Goal: Task Accomplishment & Management: Manage account settings

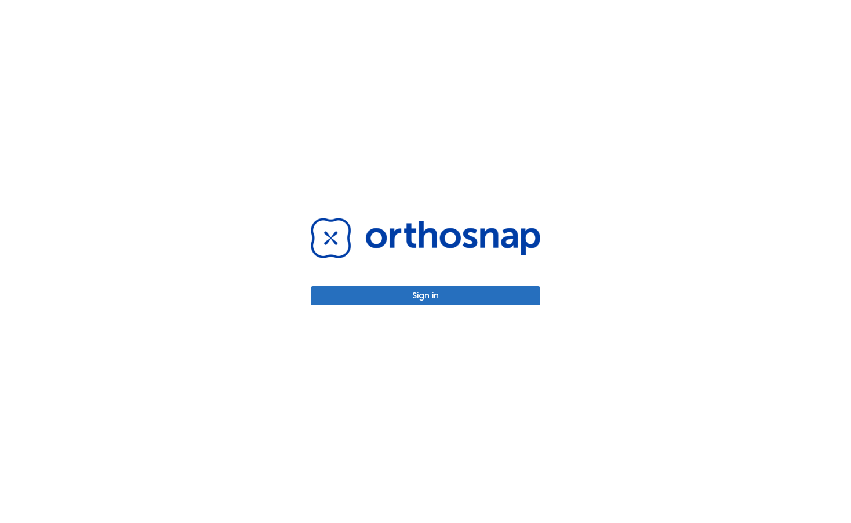
click at [438, 289] on button "Sign in" at bounding box center [426, 295] width 230 height 19
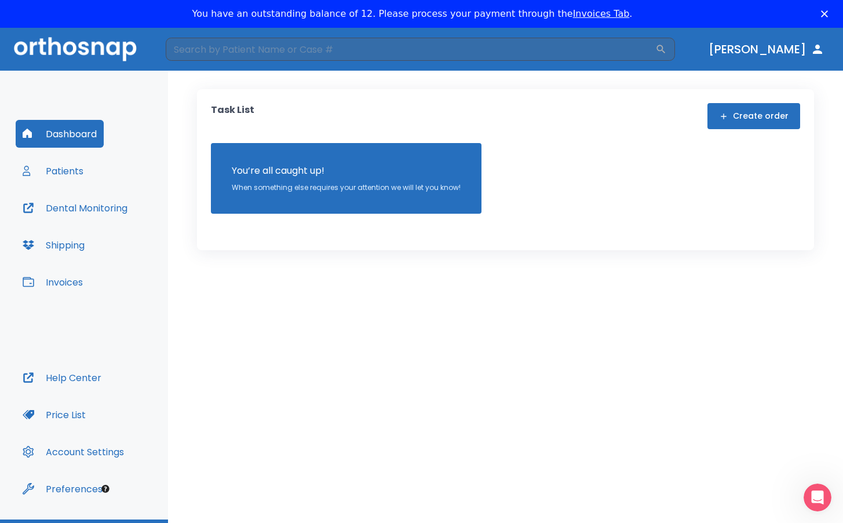
click at [61, 287] on button "Invoices" at bounding box center [53, 282] width 74 height 28
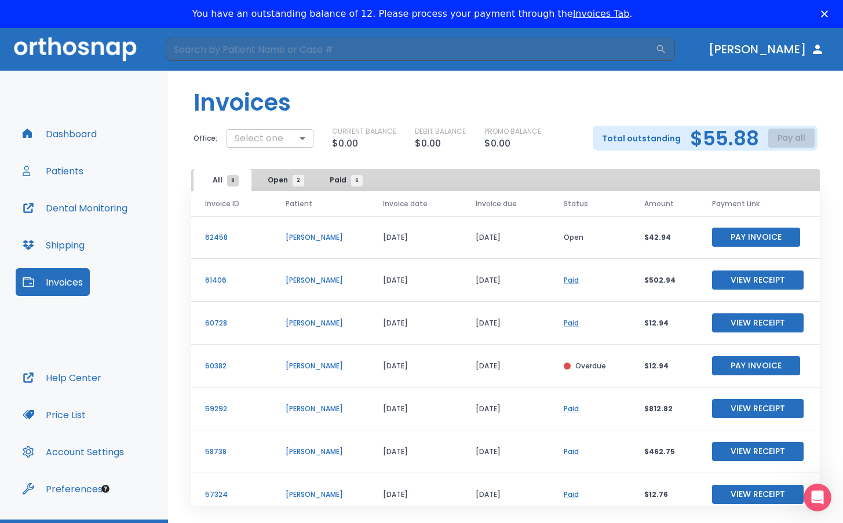
click at [297, 138] on body "​ Dr. Huyghe Dashboard Patients Dental Monitoring Shipping Invoices Help Center…" at bounding box center [421, 289] width 843 height 523
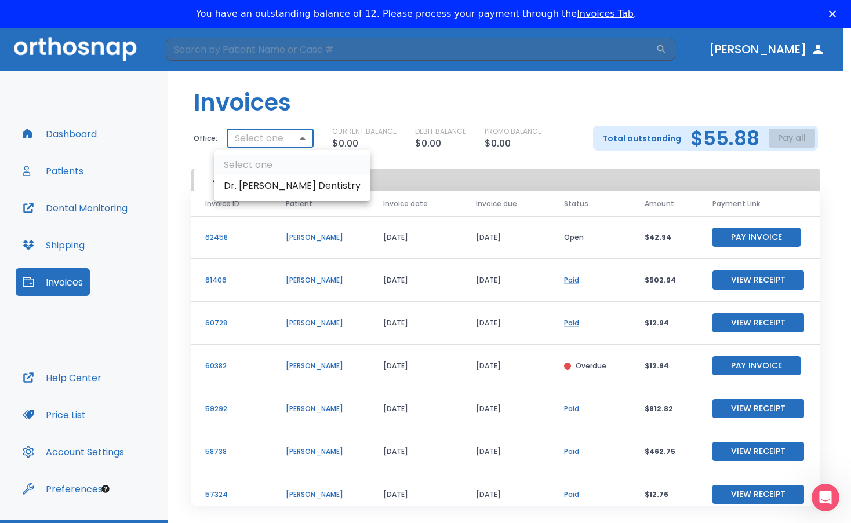
click at [263, 187] on li "Dr. Megan Dentistry" at bounding box center [291, 186] width 155 height 21
type input "3045"
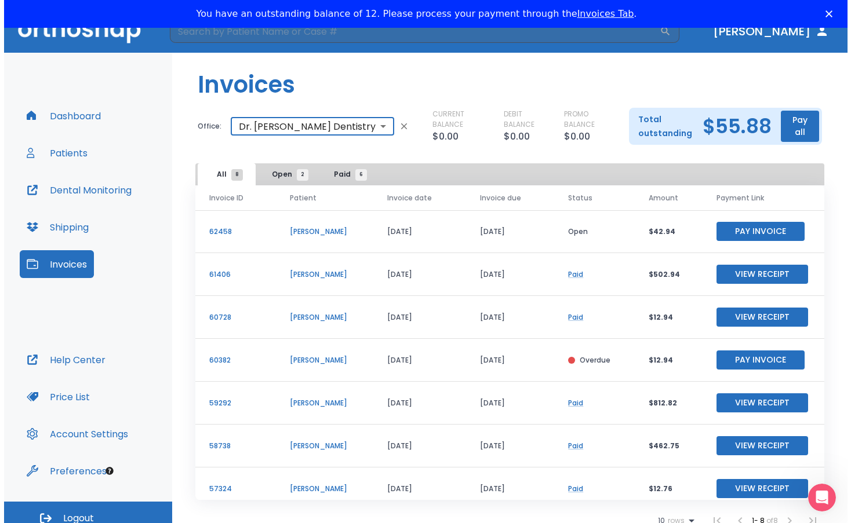
scroll to position [28, 0]
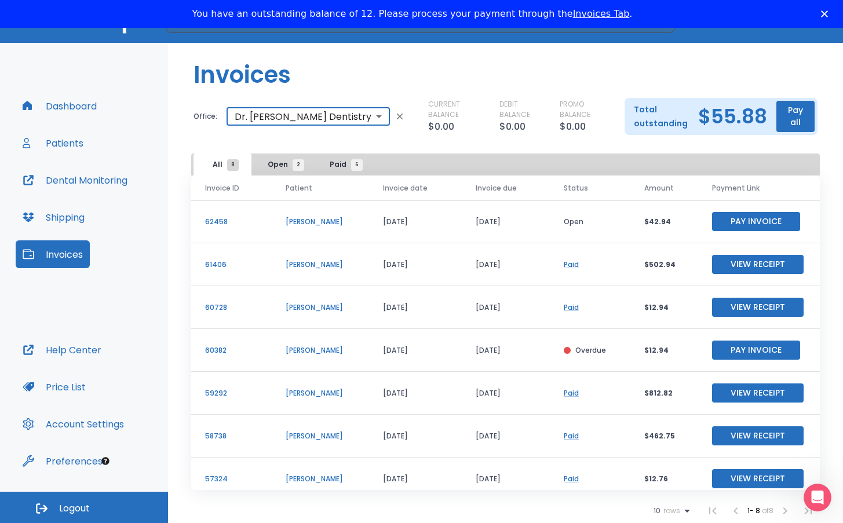
click at [799, 120] on button "Pay all" at bounding box center [796, 116] width 38 height 31
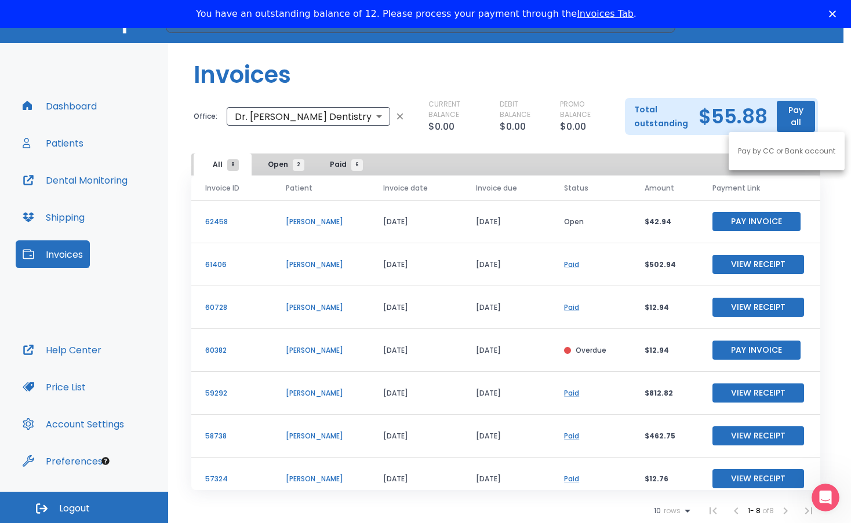
click at [789, 156] on li "Pay by CC or Bank account" at bounding box center [787, 151] width 116 height 29
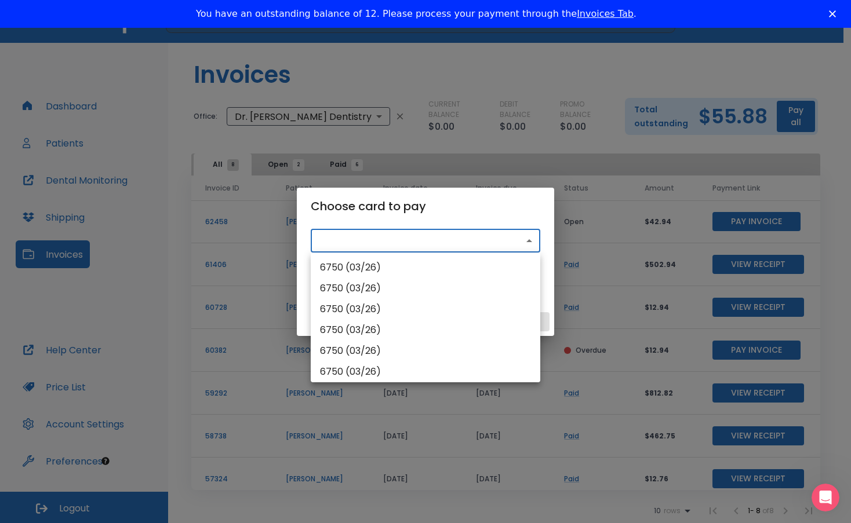
click at [366, 241] on body "​ Dr. Huyghe Dashboard Patients Dental Monitoring Shipping Invoices Help Center…" at bounding box center [425, 261] width 851 height 523
click at [367, 262] on li "6750 (03/26)" at bounding box center [426, 267] width 230 height 21
type input "src_1S1VdTHMfdBZStQ1BLMt24pZ"
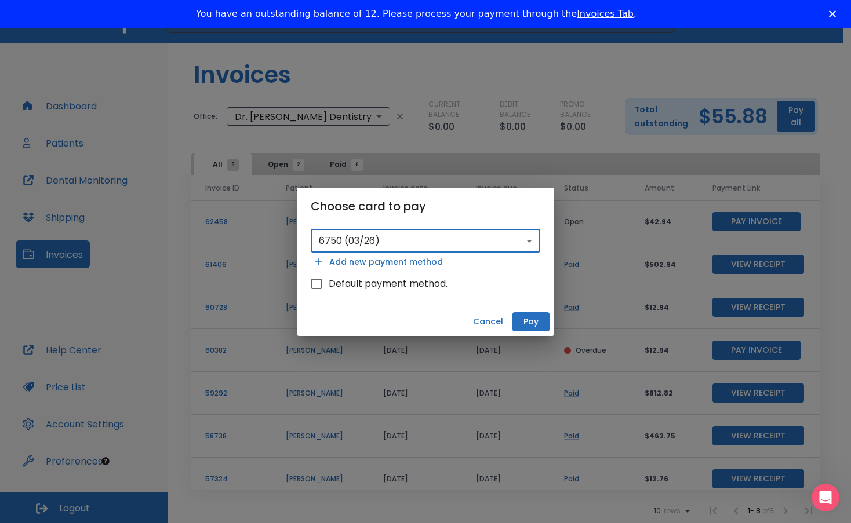
click at [314, 286] on input "Default payment method." at bounding box center [316, 284] width 24 height 24
checkbox input "true"
click at [521, 321] on button "Pay" at bounding box center [530, 321] width 37 height 19
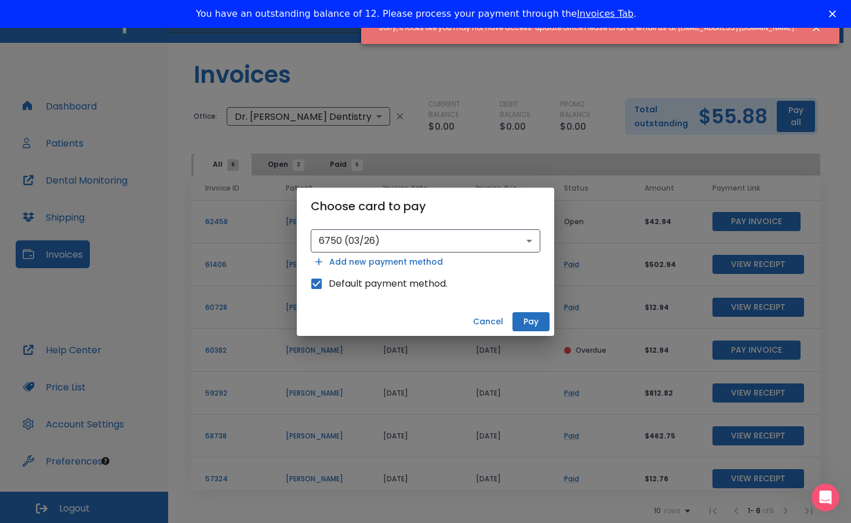
click at [831, 12] on icon "Close" at bounding box center [832, 13] width 7 height 7
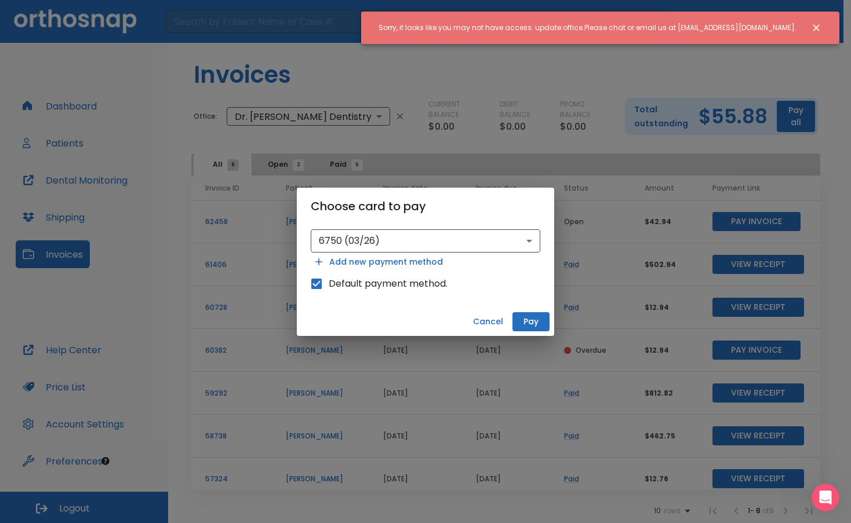
scroll to position [0, 0]
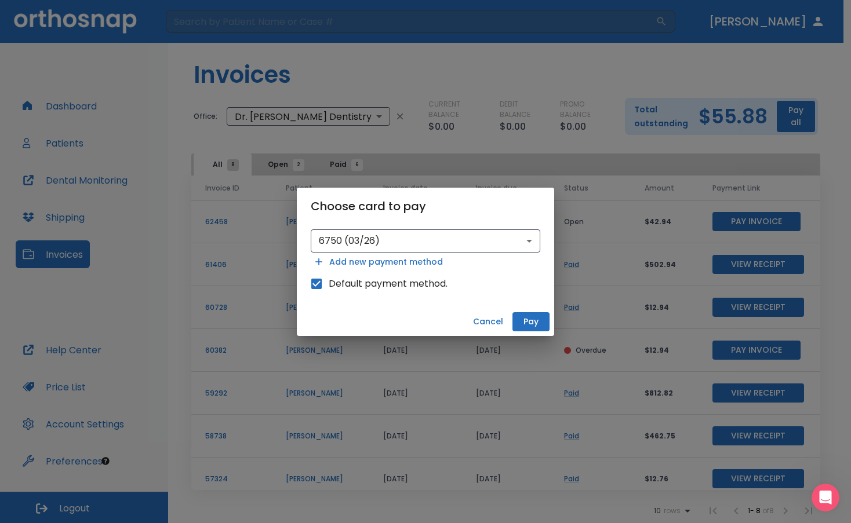
click at [492, 319] on button "Cancel" at bounding box center [487, 321] width 39 height 19
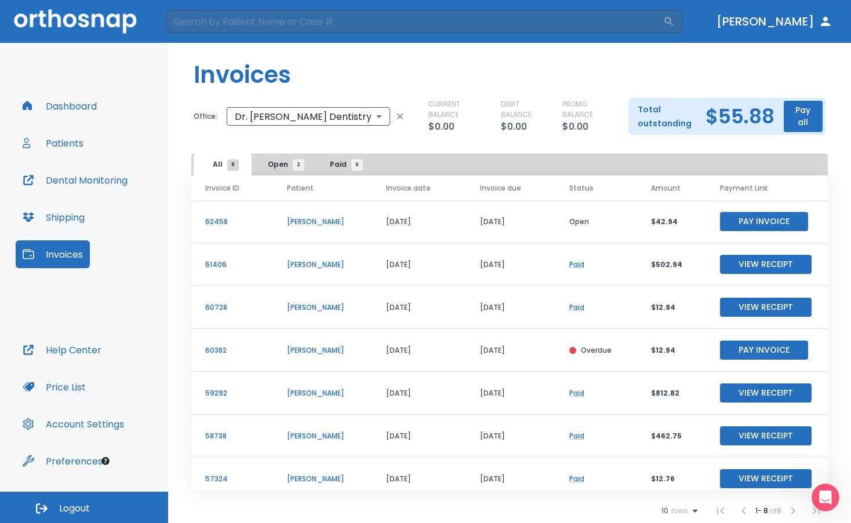
click at [794, 111] on button "Pay all" at bounding box center [803, 116] width 39 height 31
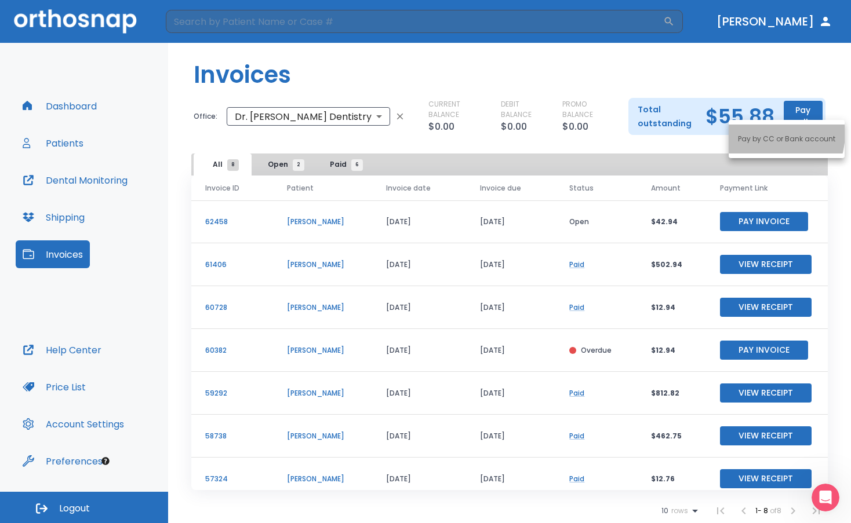
click at [754, 132] on li "Pay by CC or Bank account" at bounding box center [787, 139] width 116 height 29
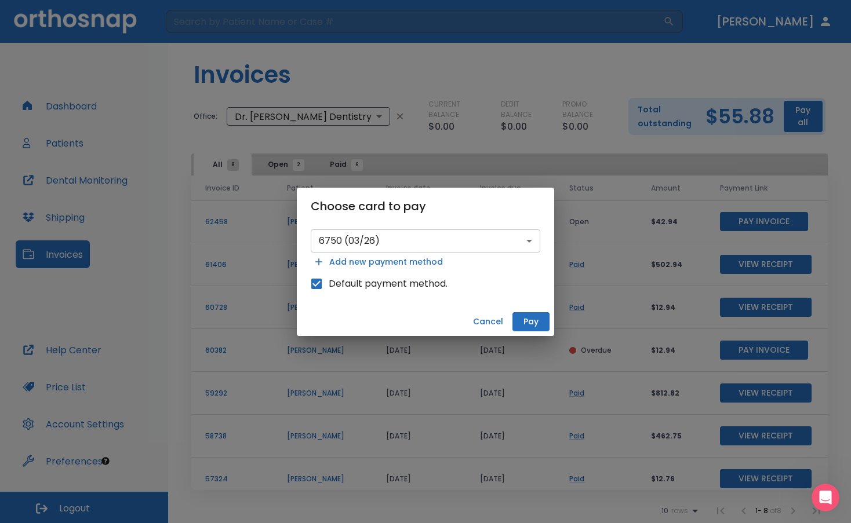
click at [402, 243] on body "​ Dr. Huyghe Dashboard Patients Dental Monitoring Shipping Invoices Help Center…" at bounding box center [425, 261] width 851 height 523
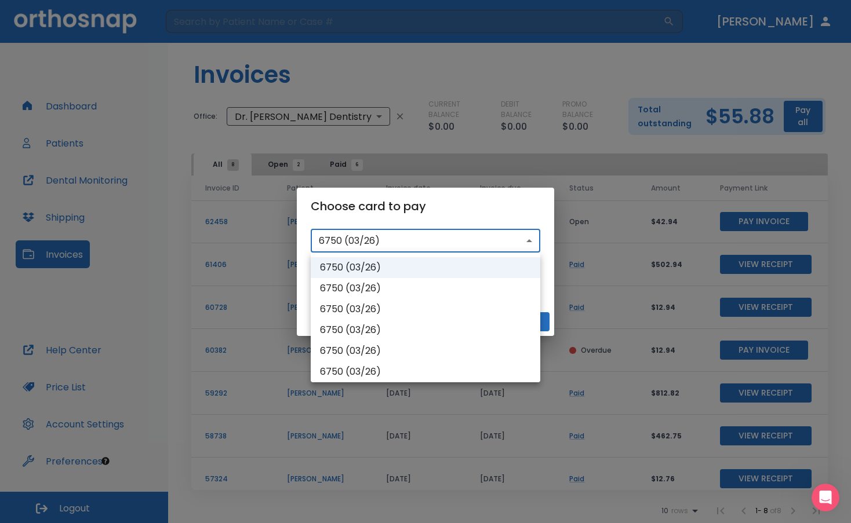
click at [364, 281] on li "6750 (03/26)" at bounding box center [426, 288] width 230 height 21
type input "src_1Rpv23HMfdBZStQ1LmbpBFqZ"
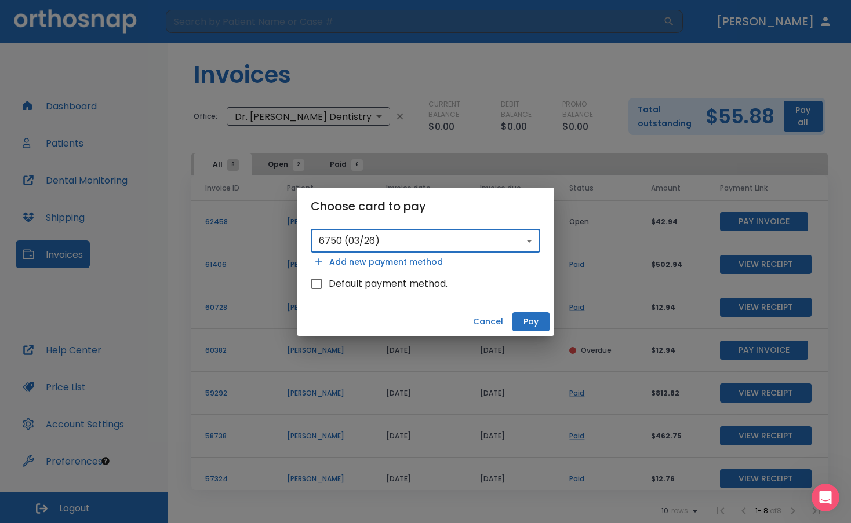
click at [318, 282] on input "Default payment method." at bounding box center [316, 284] width 24 height 24
checkbox input "true"
click at [525, 320] on button "Pay" at bounding box center [530, 321] width 37 height 19
click at [491, 319] on button "Cancel" at bounding box center [487, 321] width 39 height 19
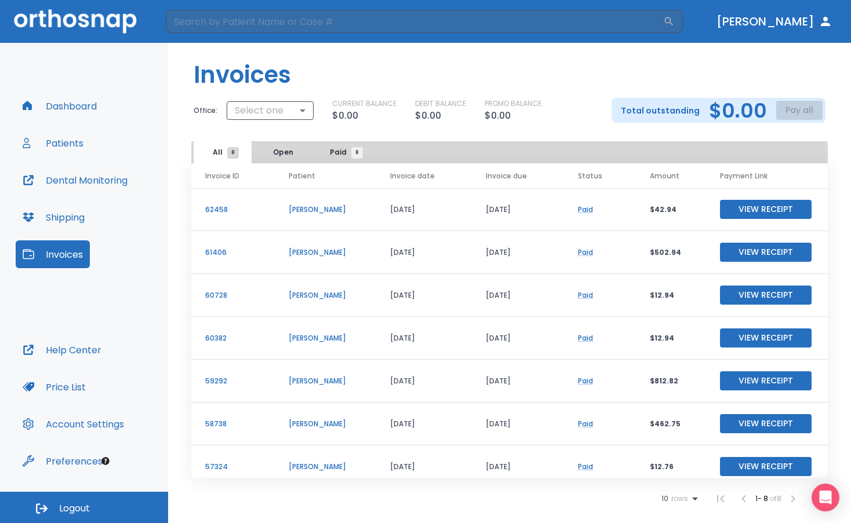
click at [59, 141] on button "Patients" at bounding box center [53, 143] width 75 height 28
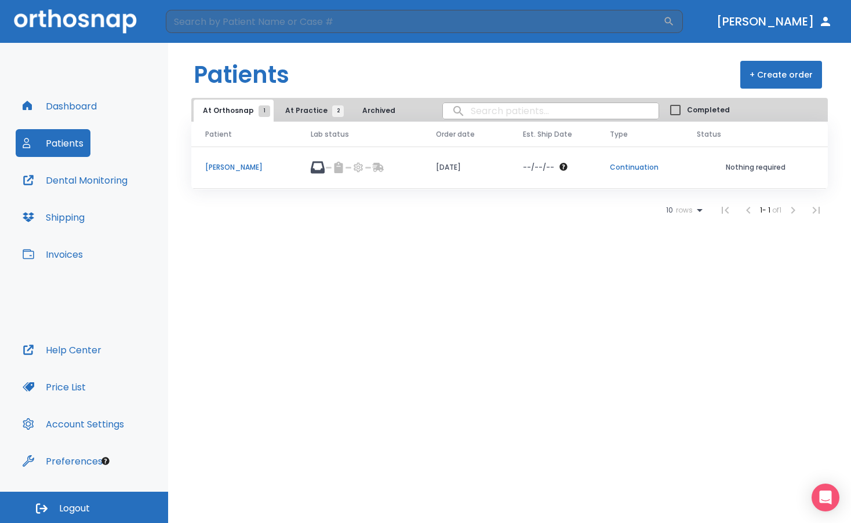
click at [299, 113] on span "At Practice 2" at bounding box center [311, 110] width 53 height 10
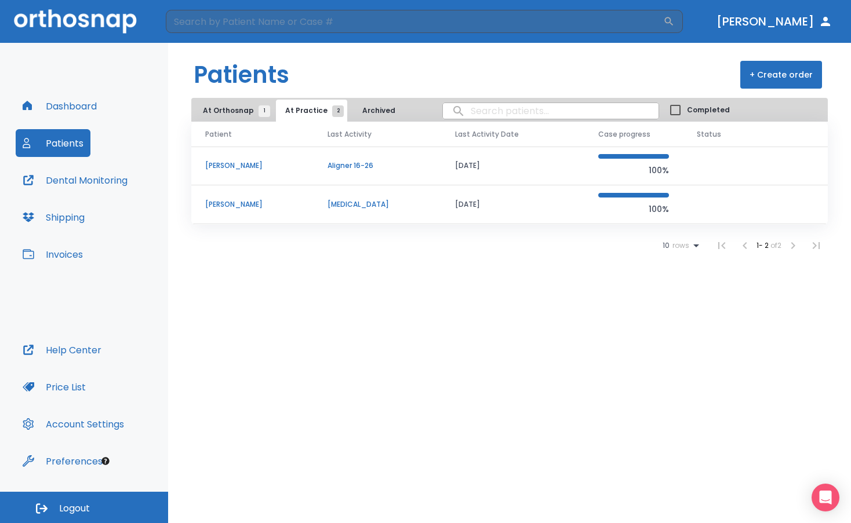
click at [237, 201] on p "[PERSON_NAME]" at bounding box center [252, 204] width 94 height 10
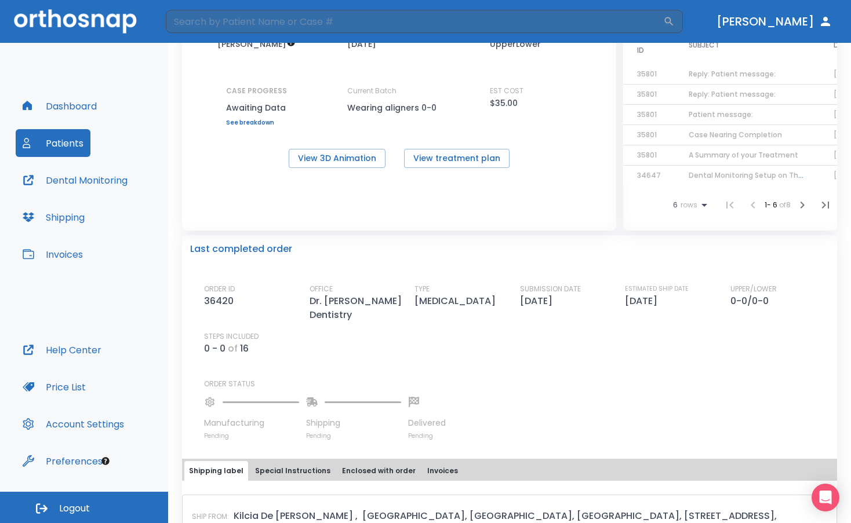
scroll to position [58, 0]
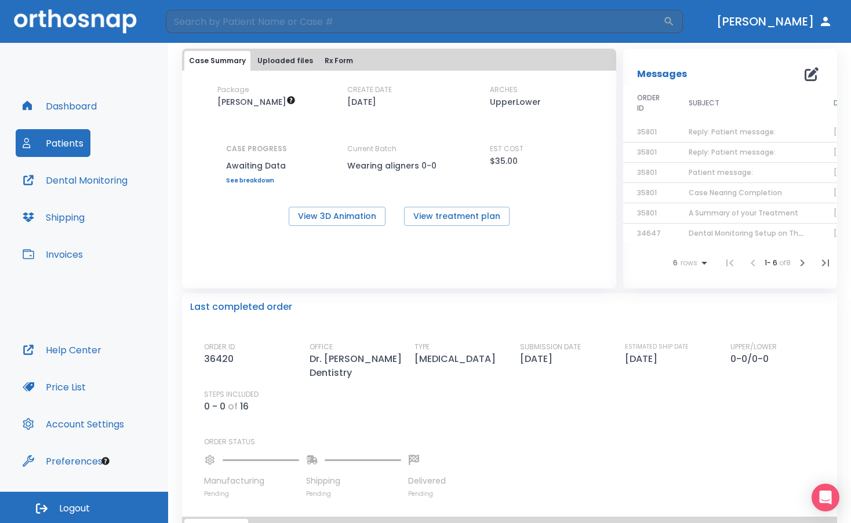
click at [60, 179] on button "Dental Monitoring" at bounding box center [75, 180] width 119 height 28
click at [438, 211] on button "View treatment plan" at bounding box center [456, 216] width 105 height 19
click at [248, 179] on link "See breakdown" at bounding box center [256, 180] width 61 height 7
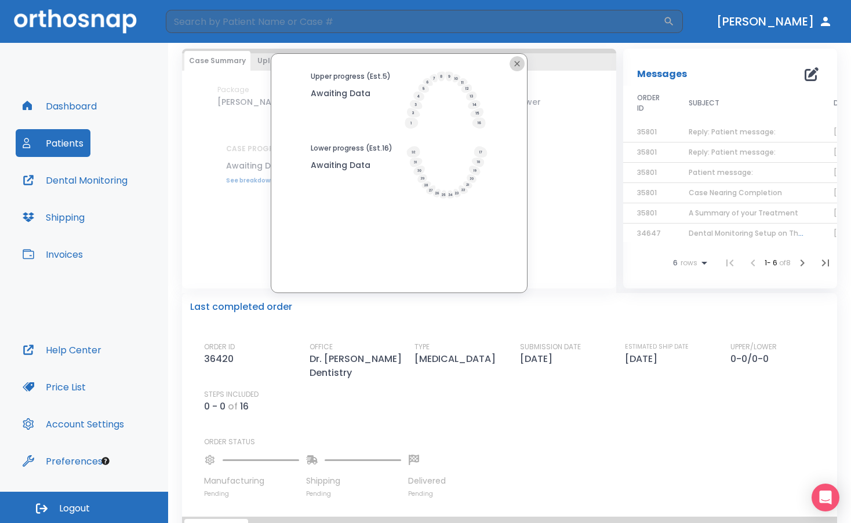
click at [516, 63] on icon "button" at bounding box center [516, 63] width 5 height 5
